Goal: Find specific page/section: Find specific page/section

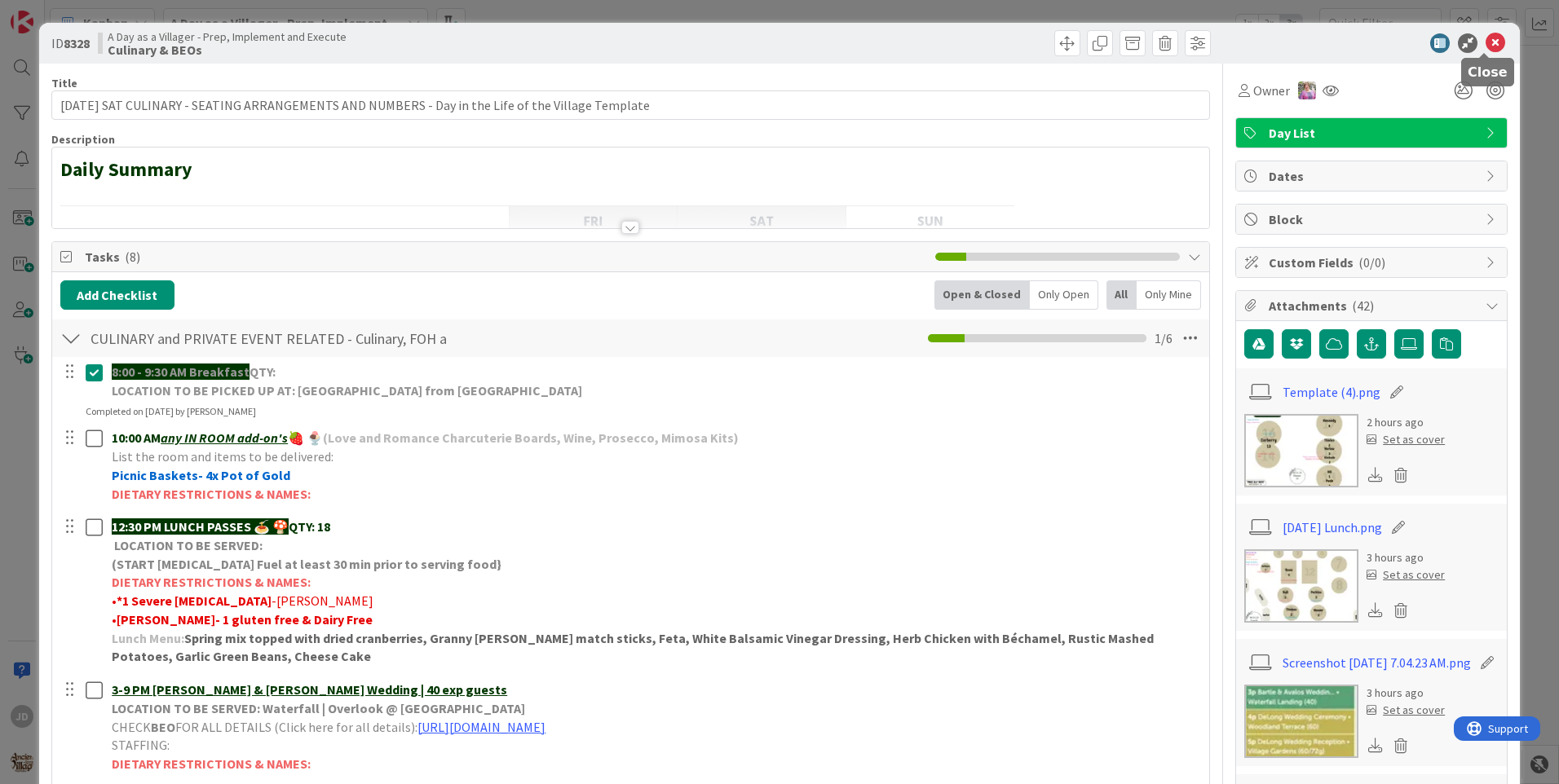
click at [1486, 47] on icon at bounding box center [1495, 43] width 20 height 20
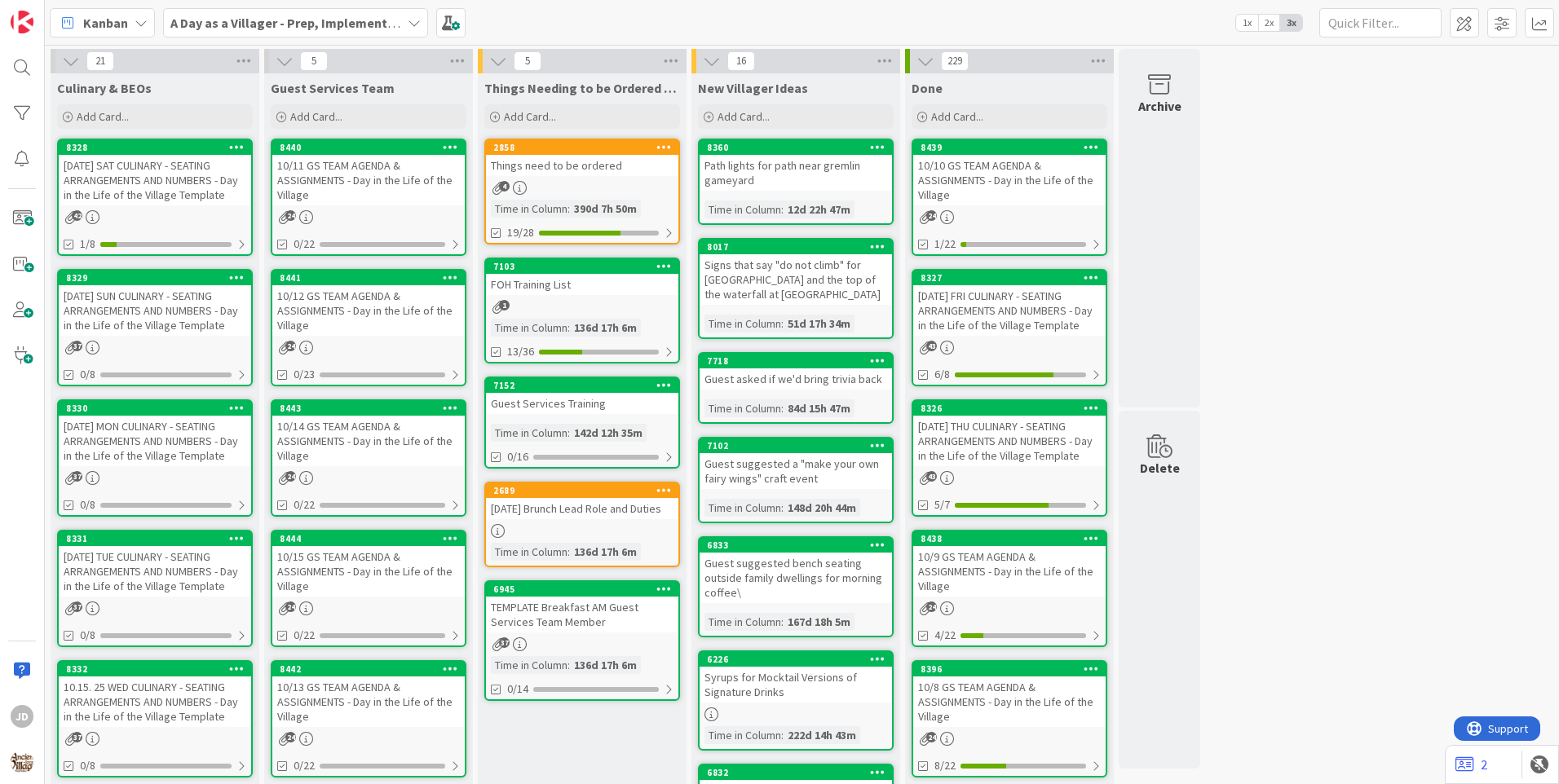
click at [330, 210] on div "8440 10/11 GS TEAM AGENDA & ASSIGNMENTS - Day in the Life of the Village 24 0/22" at bounding box center [368, 197] width 196 height 117
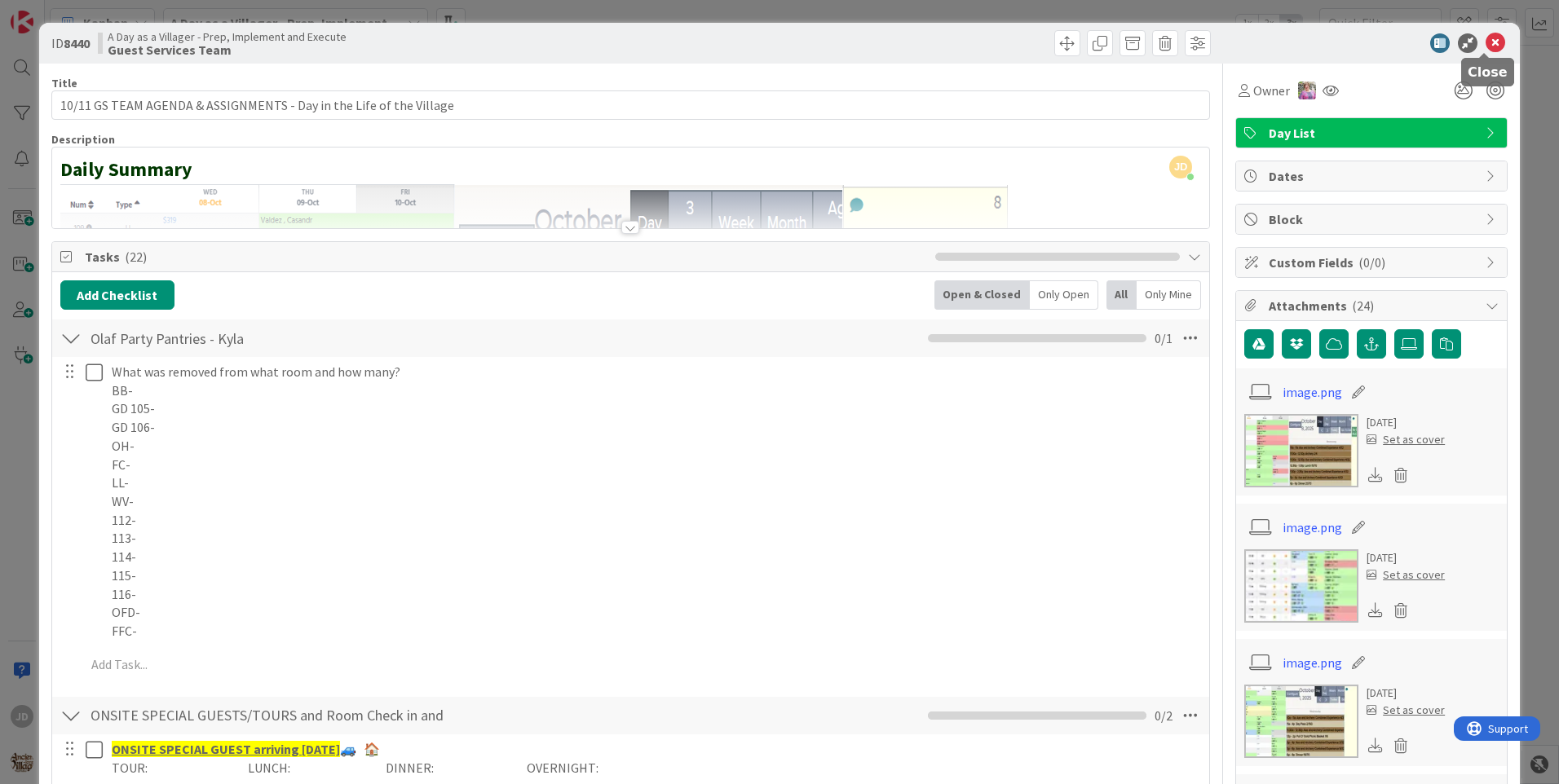
click at [1486, 46] on icon at bounding box center [1495, 43] width 20 height 20
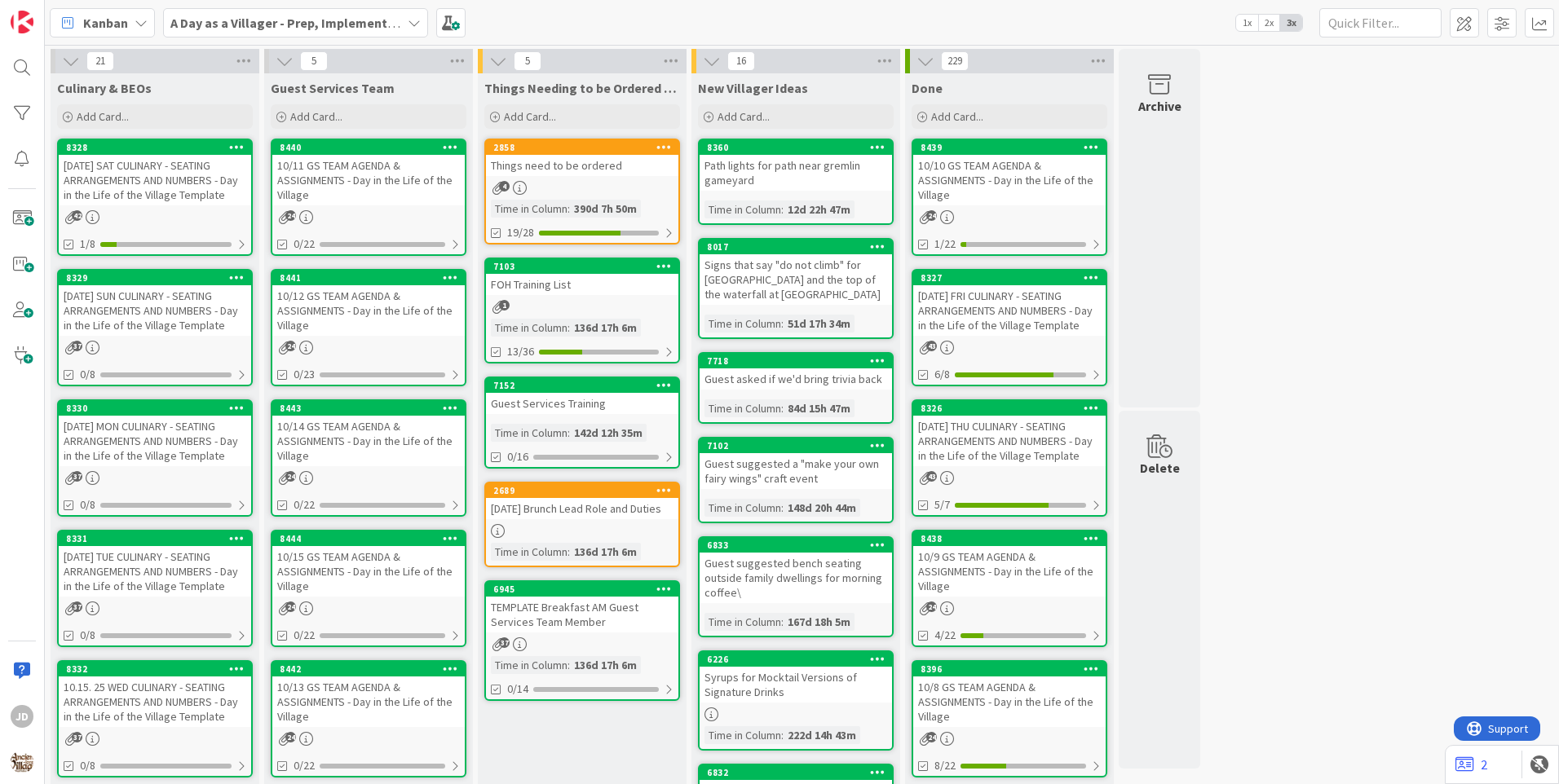
click at [156, 174] on div "[DATE] SAT CULINARY - SEATING ARRANGEMENTS AND NUMBERS - Day in the Life of the…" at bounding box center [155, 180] width 192 height 51
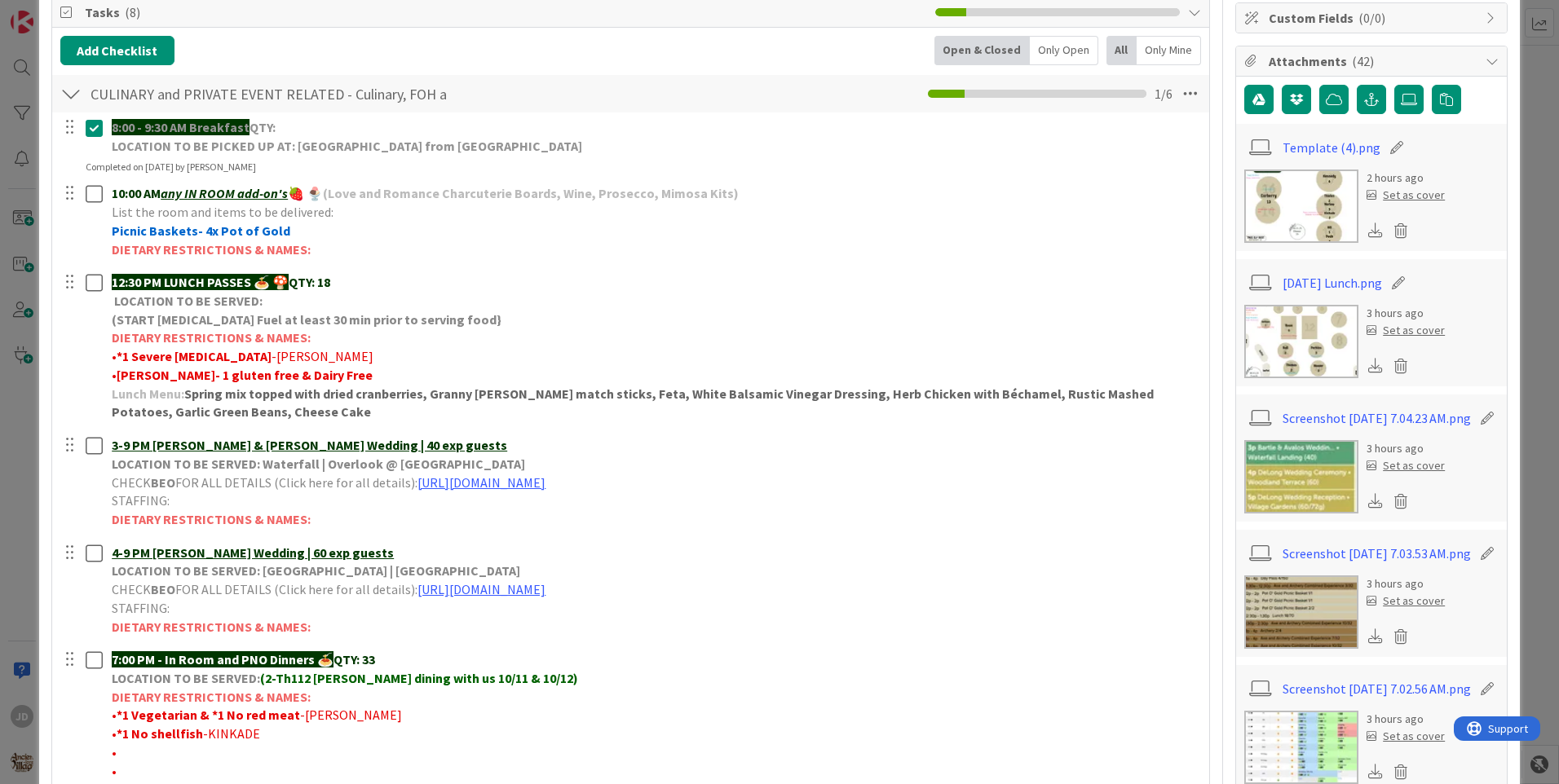
scroll to position [326, 0]
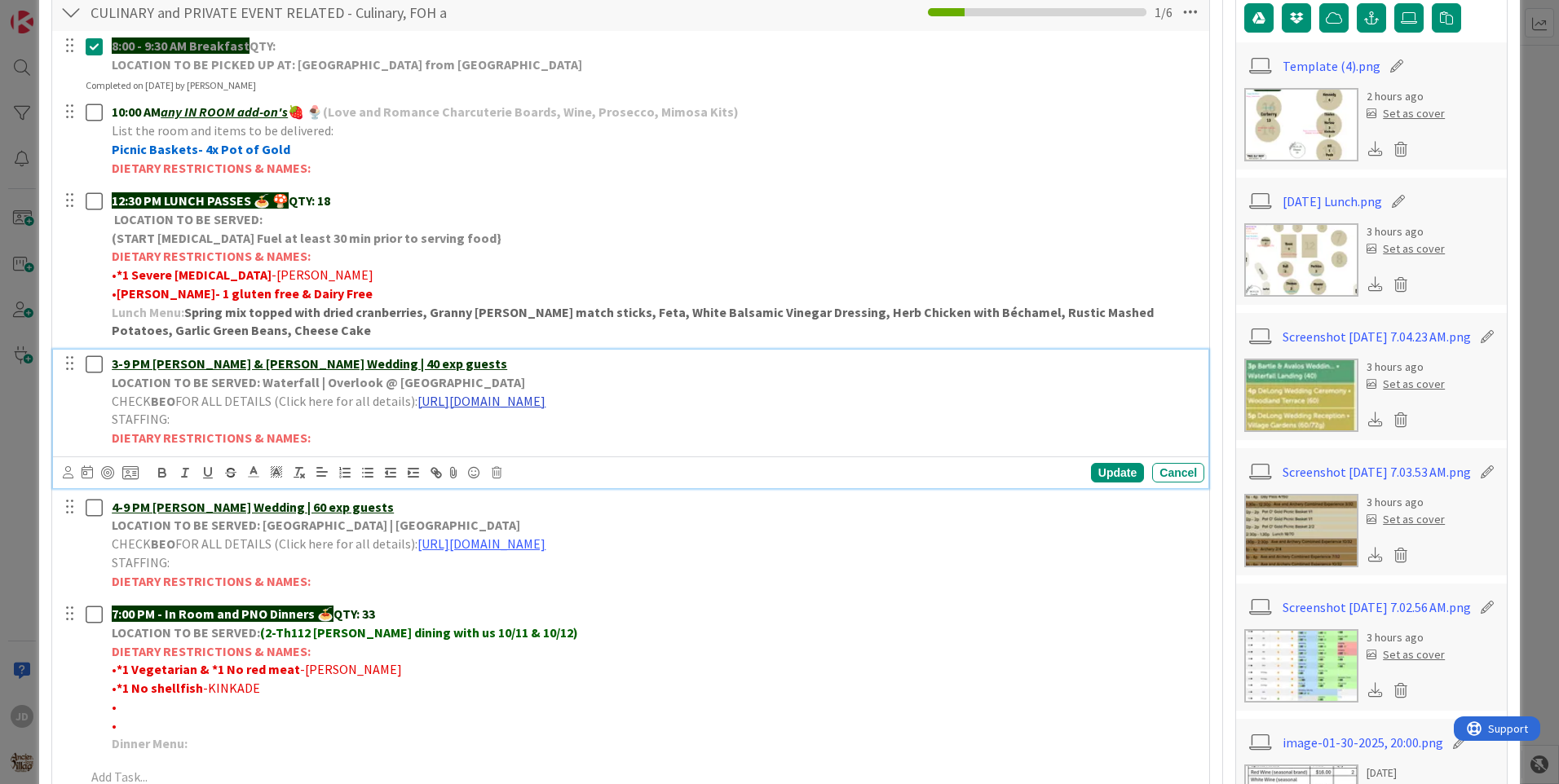
click at [484, 404] on link "[URL][DOMAIN_NAME]" at bounding box center [482, 400] width 128 height 16
click at [606, 426] on link "[URL][DOMAIN_NAME]" at bounding box center [611, 433] width 111 height 22
click at [1323, 245] on img at bounding box center [1301, 259] width 114 height 73
